Goal: Task Accomplishment & Management: Manage account settings

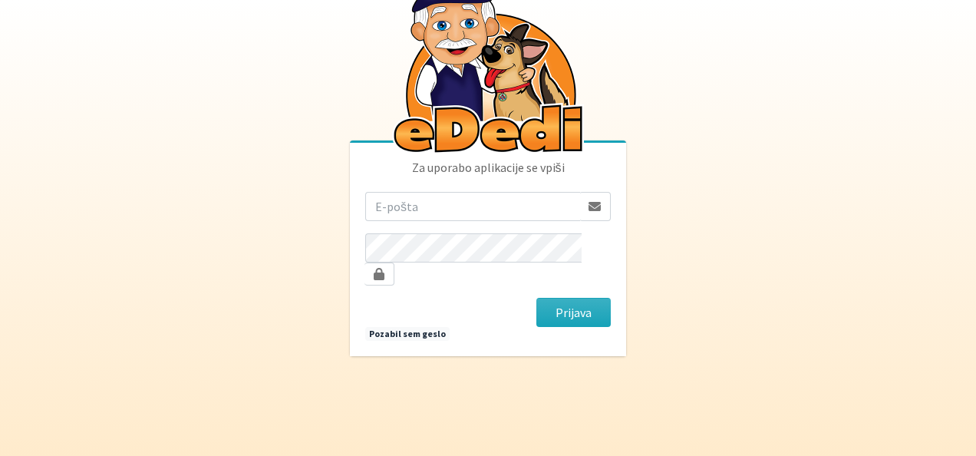
click at [509, 221] on input "email" at bounding box center [472, 206] width 215 height 29
type input "[EMAIL_ADDRESS][PERSON_NAME][DOMAIN_NAME]"
click at [553, 298] on button "Prijava" at bounding box center [573, 312] width 74 height 29
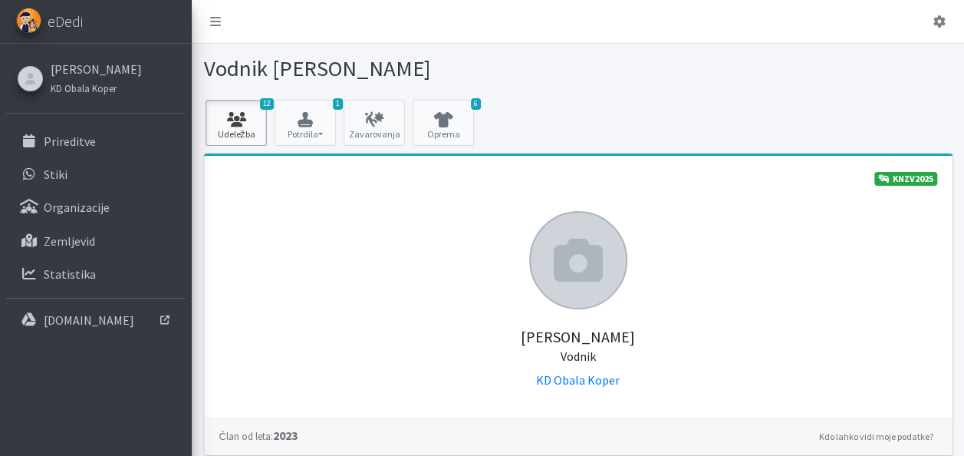
click at [249, 114] on icon at bounding box center [236, 119] width 52 height 15
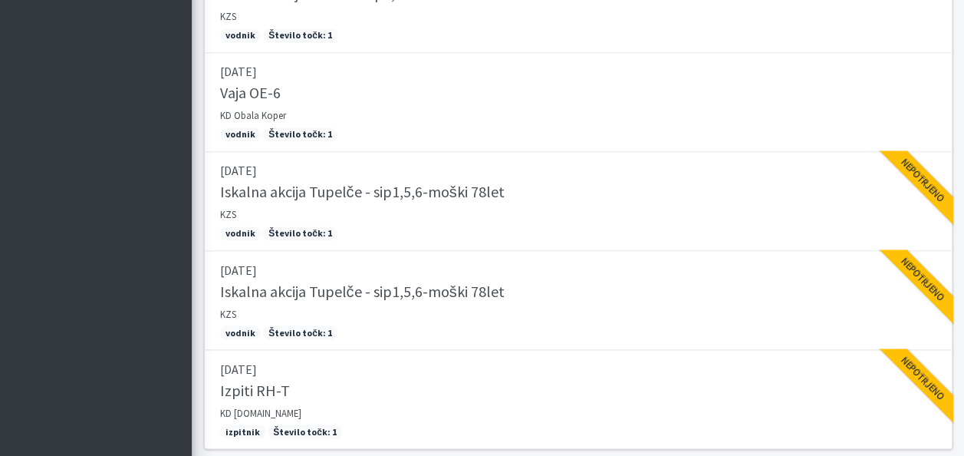
scroll to position [1172, 0]
